Goal: Download file/media

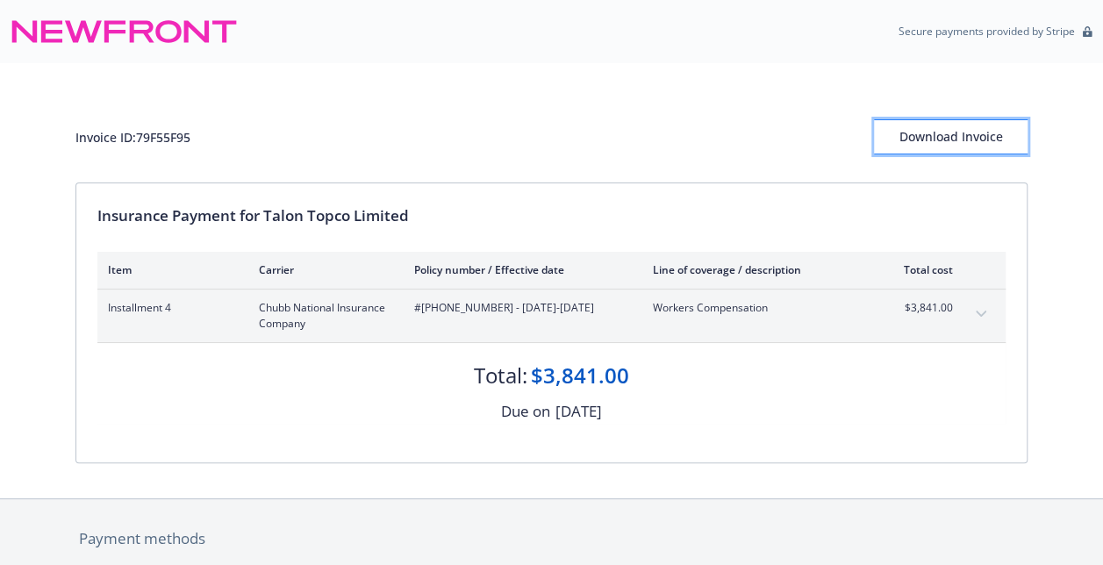
click at [960, 137] on div "Download Invoice" at bounding box center [950, 136] width 153 height 33
